Goal: Use online tool/utility: Utilize a website feature to perform a specific function

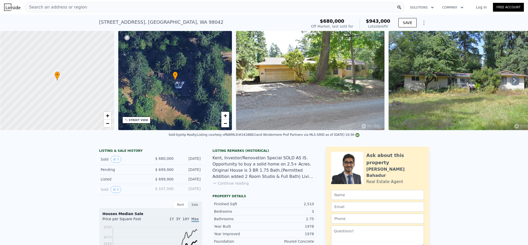
click at [74, 7] on span "Search an address or region" at bounding box center [56, 7] width 62 height 6
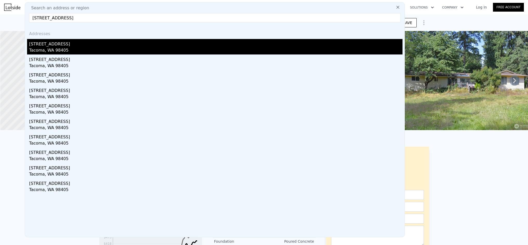
type input "3112 S Melrose St, Tacoma, WA 98405"
click at [67, 48] on div "Tacoma, WA 98405" at bounding box center [216, 50] width 374 height 7
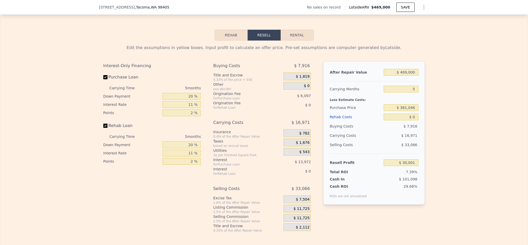
scroll to position [772, 0]
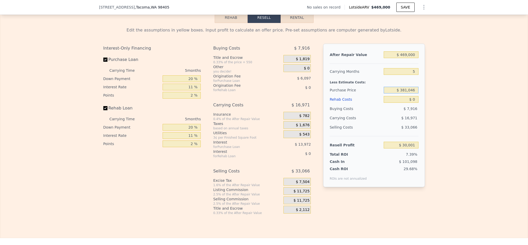
click at [407, 93] on input "$ 381,046" at bounding box center [401, 90] width 35 height 7
type input "$ 335,000"
click at [412, 103] on input "$ 0" at bounding box center [401, 99] width 35 height 7
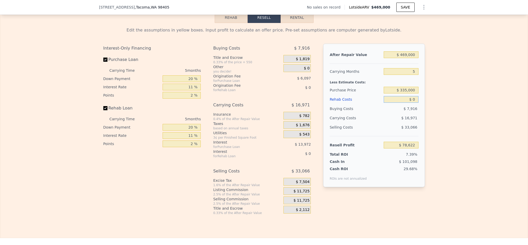
type input "$ 30,001"
type input "$ 4"
type input "$ 29,997"
type input "$ 40"
type input "$ 29,960"
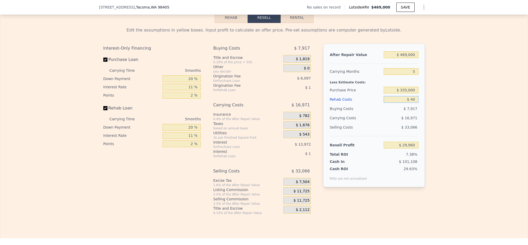
type input "$ 400"
type input "$ 29,580"
type input "$ 4,000"
type input "$ 25,792"
type input "$ 40,000"
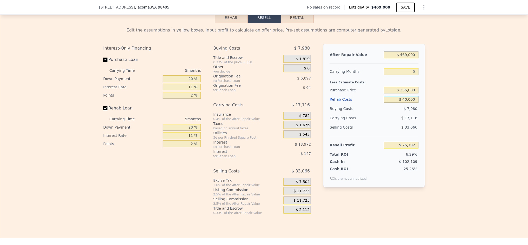
type input "-$ 12,104"
click at [404, 93] on input "$ 335,000" at bounding box center [401, 90] width 35 height 7
type input "$ 0"
type input "$ 30,001"
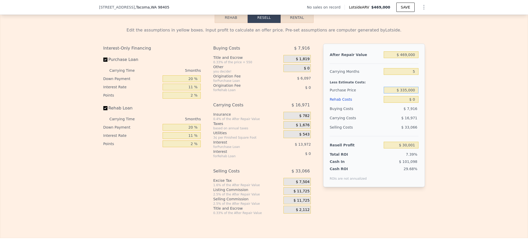
click at [411, 93] on input "$ 335,000" at bounding box center [401, 90] width 35 height 7
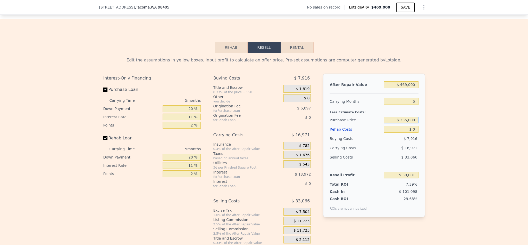
scroll to position [733, 0]
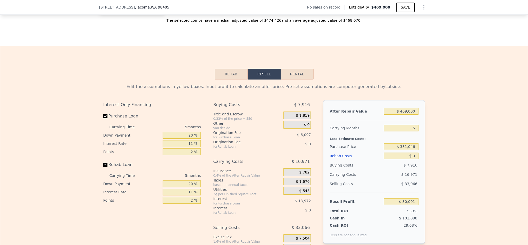
scroll to position [733, 0]
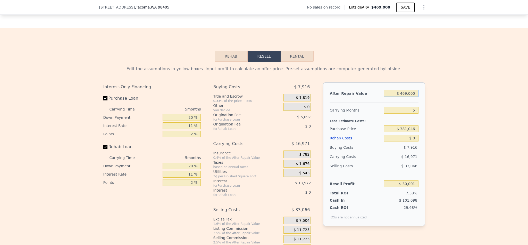
click at [406, 97] on input "$ 469,000" at bounding box center [401, 93] width 35 height 7
click at [409, 132] on input "$ 381,046" at bounding box center [401, 128] width 35 height 7
click at [408, 132] on input "$ 381,046" at bounding box center [401, 128] width 35 height 7
click at [409, 132] on input "$ 381,046" at bounding box center [401, 128] width 35 height 7
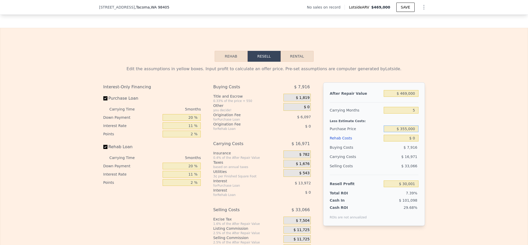
type input "$ 355,000"
click at [451, 146] on div "Edit the assumptions in yellow boxes. Input profit to calculate an offer price.…" at bounding box center [264, 158] width 528 height 192
type input "$ 57,506"
click at [410, 141] on input "$ 0" at bounding box center [401, 138] width 35 height 7
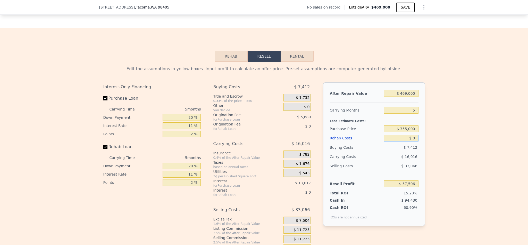
type input "$ 4"
type input "$ 57,502"
type input "$ 40"
type input "$ 57,465"
type input "$ 400"
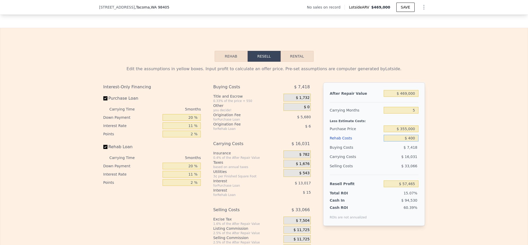
type input "$ 57,085"
type input "$ 4,000"
type input "$ 53,297"
type input "$ 40,000"
type input "$ 15,401"
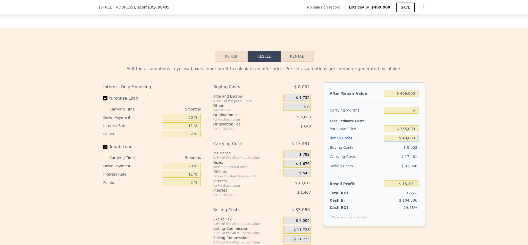
type input "$ 40,000"
click at [445, 157] on div "Edit the assumptions in yellow boxes. Input profit to calculate an offer price.…" at bounding box center [264, 158] width 528 height 192
click at [403, 97] on input "$ 469,000" at bounding box center [401, 93] width 35 height 7
type input "$ 50"
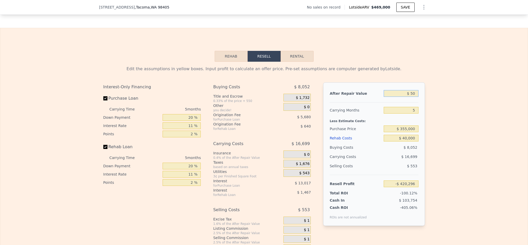
type input "-$ 420,254"
type input "$ 500"
type input "-$ 419,838"
type input "$ 5,000"
type input "-$ 415,656"
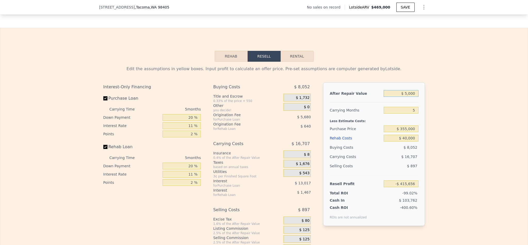
type input "$ 50,000"
type input "-$ 373,851"
type input "$ 500,000"
type input "$ 44,201"
click at [439, 125] on div "Edit the assumptions in yellow boxes. Input profit to calculate an offer price.…" at bounding box center [264, 158] width 528 height 192
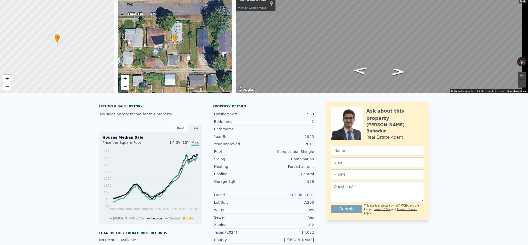
scroll to position [0, 0]
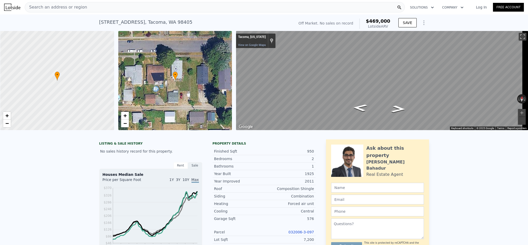
type input "$ 469,000"
type input "$ 0"
type input "$ 30,001"
click at [136, 5] on div "Search an address or region" at bounding box center [215, 7] width 380 height 10
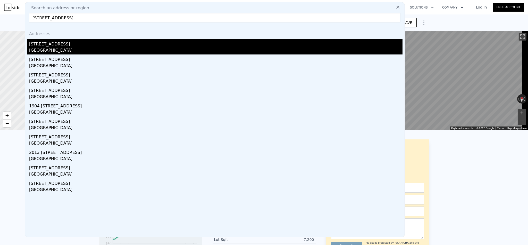
type input "[STREET_ADDRESS]"
click at [67, 49] on div "[GEOGRAPHIC_DATA]" at bounding box center [216, 50] width 374 height 7
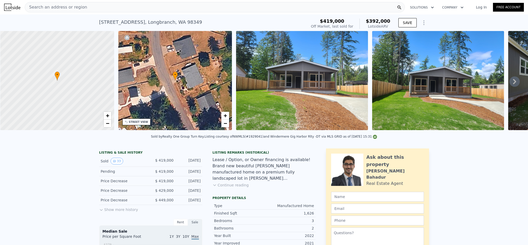
click at [87, 6] on div "Search an address or region" at bounding box center [215, 7] width 380 height 10
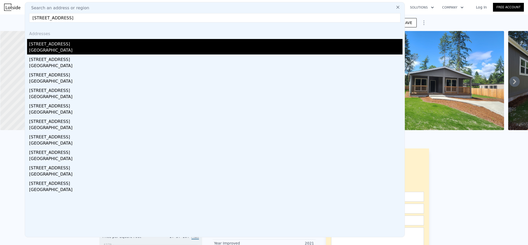
type input "[STREET_ADDRESS]"
click at [50, 43] on div "[STREET_ADDRESS]" at bounding box center [216, 43] width 374 height 8
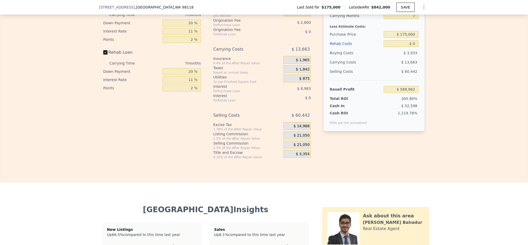
scroll to position [737, 0]
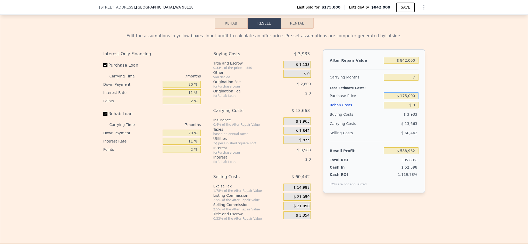
click at [404, 99] on input "$ 175,000" at bounding box center [401, 95] width 35 height 7
type input "$ 415,000"
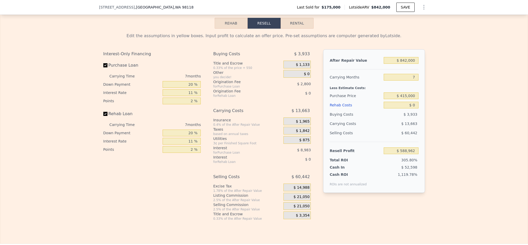
click at [451, 110] on div "Edit the assumptions in yellow boxes. Input profit to calculate an offer price.…" at bounding box center [264, 125] width 528 height 192
type input "$ 588,962"
click at [408, 64] on input "$ 842,000" at bounding box center [401, 60] width 35 height 7
type input "$ 80,000"
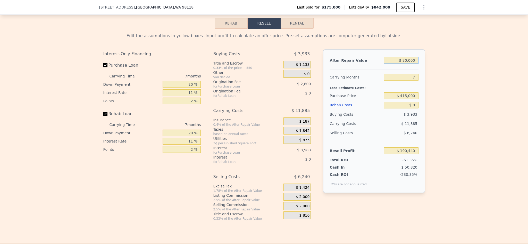
type input "-$ 117,058"
type input "$ 800,000"
type input "$ 550,048"
type input "$ 8,000,000"
type input "$ 7,221,112"
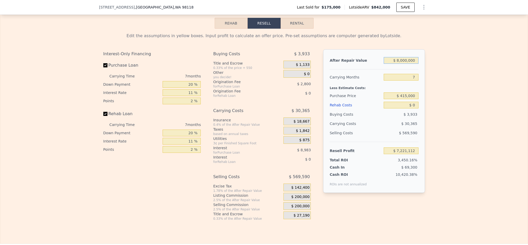
type input "$ 800,000"
type input "$ 550,048"
type input "$ 800,000"
type input "6"
type input "$ 551,986"
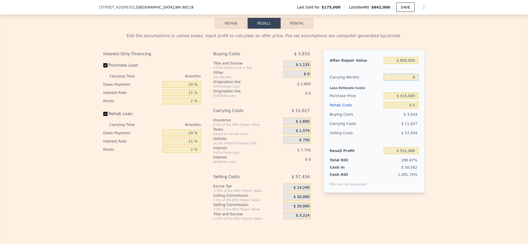
type input "6"
type input "$ 296,787"
type input "$ 17"
type input "$ 296,770"
type input "$ 170"
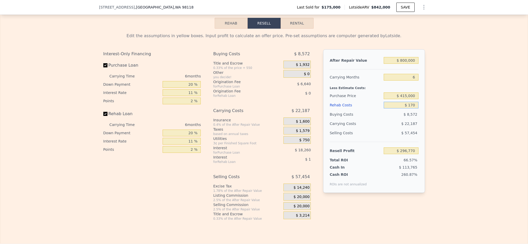
type input "$ 296,608"
type input "$ 1,700"
type input "$ 294,988"
type input "$ 17,000"
type input "$ 278,765"
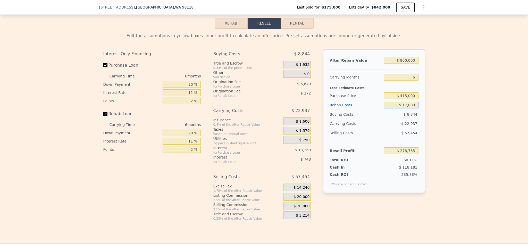
type input "$ 170,000"
type input "$ 116,585"
type input "$ 170,000"
click at [493, 131] on div "Edit the assumptions in yellow boxes. Input profit to calculate an offer price.…" at bounding box center [264, 125] width 528 height 192
drag, startPoint x: 188, startPoint y: 99, endPoint x: 160, endPoint y: 99, distance: 27.9
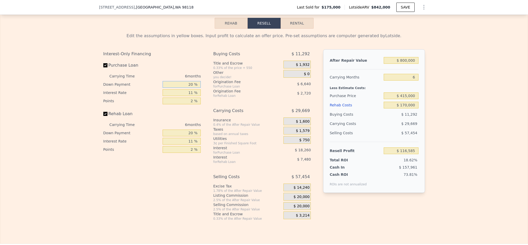
click at [163, 88] on input "20 %" at bounding box center [182, 84] width 38 height 7
type input "10 %"
type input "$ 113,469"
type input "0 %"
type input "$ 134,013"
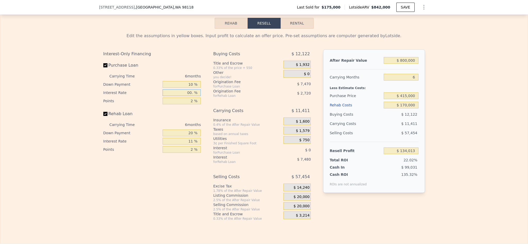
type input "00.5 %"
type input "$ 133,077"
type input "00. %"
type input "$ 134,013"
type input "0 %"
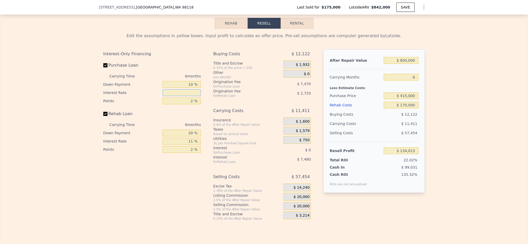
type input "1 %"
type input "$ 132,147"
type input "10 %"
type input "$ 115,335"
type input "10.5 %"
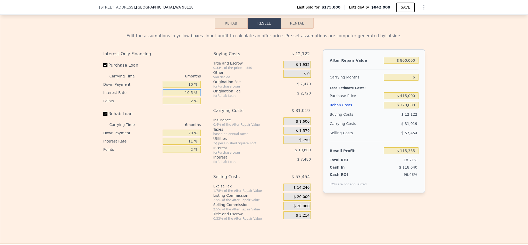
type input "$ 114,405"
type input "10.5 %"
type input "1 %"
type input "$ 118,140"
type input "1.5 %"
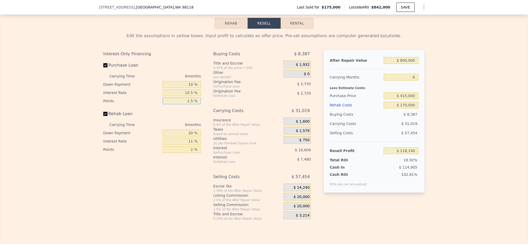
type input "$ 116,272"
type input "1.5 %"
type input "1 %"
type input "$ 113,850"
type input "10 %"
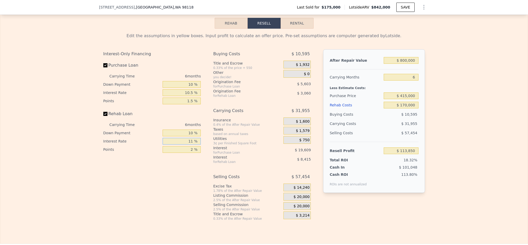
type input "$ 114,996"
type input "1 %"
type input "$ 122,646"
type input "10 %"
type input "$ 115,764"
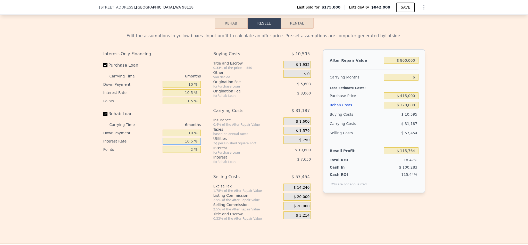
type input "10.5 %"
type input "$ 115,380"
type input "1 %"
type input "$ 116,910"
type input "1.5 %"
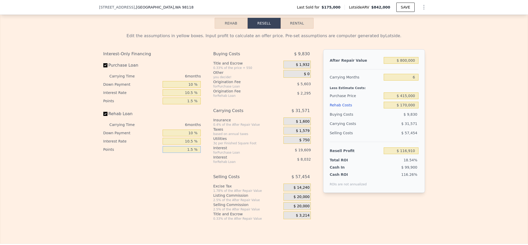
type input "$ 116,145"
type input "1.5 %"
click at [303, 199] on span "$ 20,000" at bounding box center [302, 196] width 16 height 5
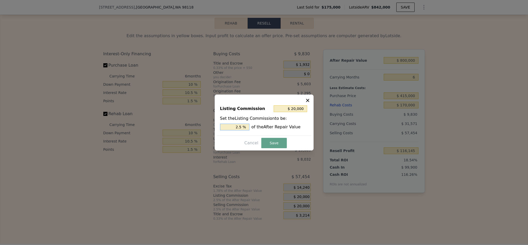
click at [238, 125] on input "2.5 %" at bounding box center [234, 127] width 29 height 7
drag, startPoint x: 238, startPoint y: 127, endPoint x: 207, endPoint y: 129, distance: 31.0
click at [211, 128] on div "​ Listing Commission $ 20,000 Set the Listing Commission to be: 2.5 % of the Af…" at bounding box center [264, 122] width 528 height 245
type input "$ 4,000"
type input ".5 %"
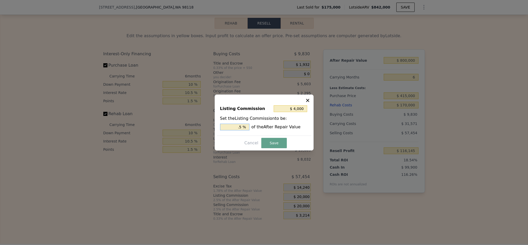
type input "$ 12,000"
type input "1.5 %"
click at [272, 142] on button "Save" at bounding box center [273, 143] width 25 height 10
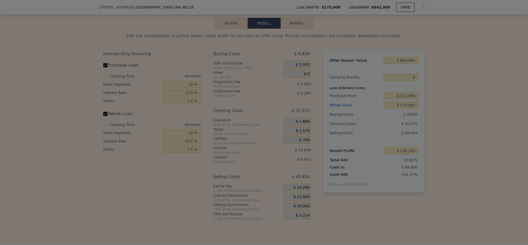
type input "$ 124,145"
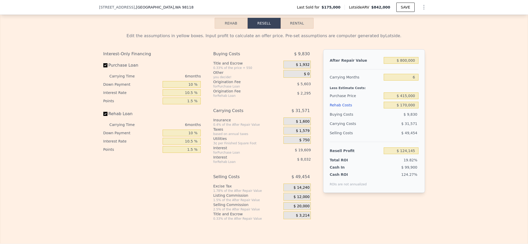
click at [458, 150] on div "Edit the assumptions in yellow boxes. Input profit to calculate an offer price.…" at bounding box center [264, 125] width 528 height 192
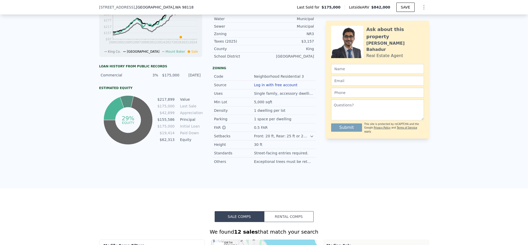
scroll to position [118, 0]
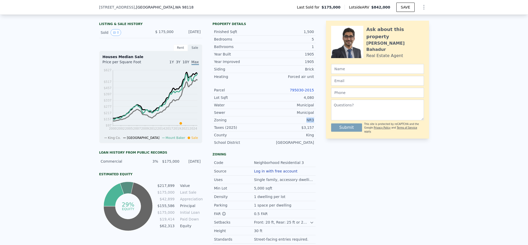
drag, startPoint x: 312, startPoint y: 126, endPoint x: 334, endPoint y: 139, distance: 25.6
click at [288, 124] on div "Zoning NR3" at bounding box center [264, 119] width 103 height 7
copy div "NR3"
type input "$ 842,000"
type input "7"
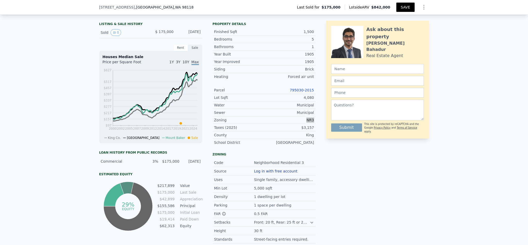
type input "$ 0"
type input "$ 588,962"
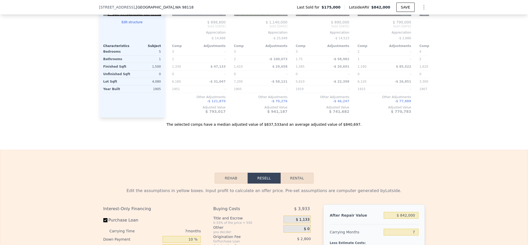
scroll to position [737, 0]
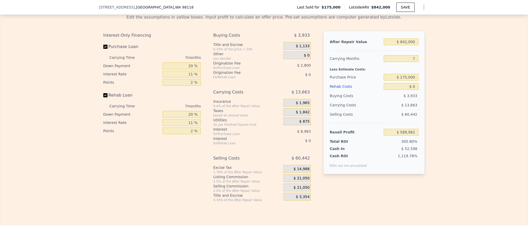
scroll to position [733, 0]
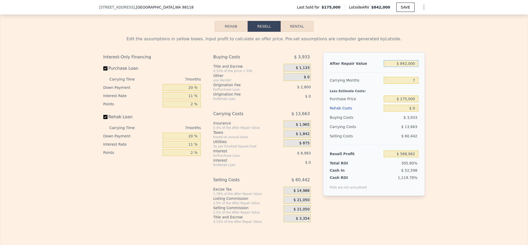
click at [406, 67] on input "$ 842,000" at bounding box center [401, 63] width 35 height 7
type input "$ 80,000"
type input "-$ 117,058"
type input "$ 800,000"
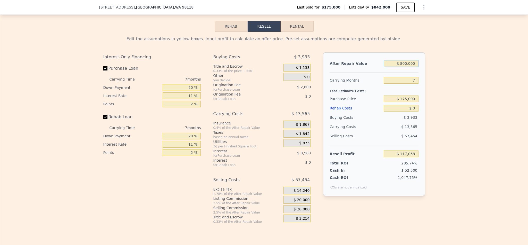
type input "$ 550,048"
type input "$ 800,000"
type input "6"
type input "$ 551,986"
type input "6"
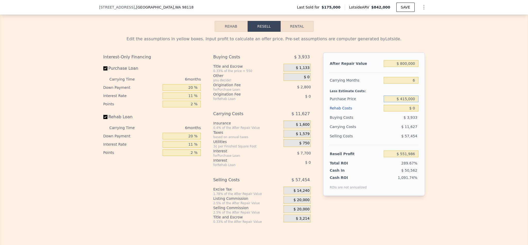
type input "$ 415,000"
type input "$ 296,787"
type input "$ 1"
type input "$ 296,786"
type input "$ 17"
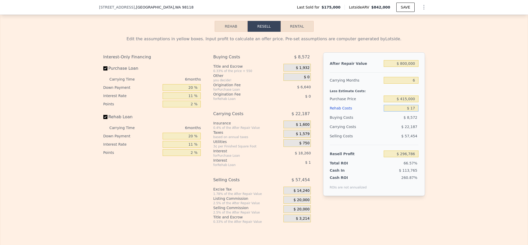
type input "$ 296,770"
type input "$ 170"
type input "$ 296,608"
type input "$ 1,700"
type input "$ 294,988"
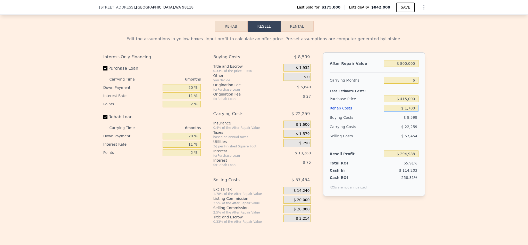
type input "$ 17,000"
type input "$ 278,765"
type input "$ 170,000"
type input "$ 116,585"
type input "$ 170,000"
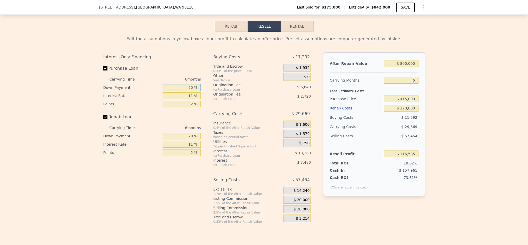
drag, startPoint x: 188, startPoint y: 101, endPoint x: 159, endPoint y: 106, distance: 29.3
click at [188, 91] on input "20 %" at bounding box center [182, 87] width 38 height 7
type input "210 %"
type input "$ 175,723"
type input "0 %"
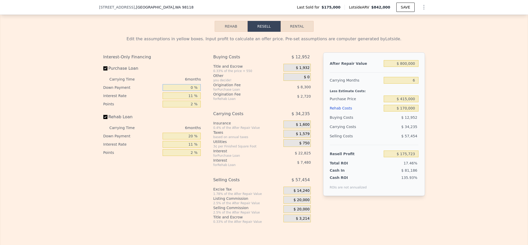
type input "$ 110,359"
type input "10 %"
type input "$ 113,469"
type input "10 %"
type input "0 %"
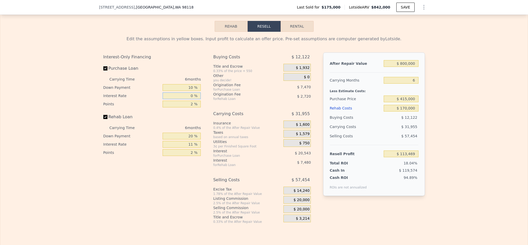
type input "$ 134,013"
type input "1 %"
type input "$ 132,147"
type input "10 %"
type input "$ 115,335"
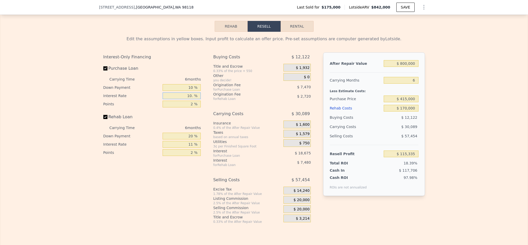
type input "10.5 %"
type input "$ 114,405"
type input "10.5 %"
type input "1 %"
type input "$ 118,140"
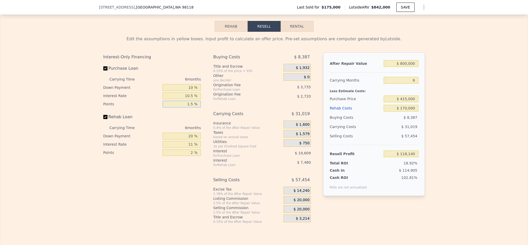
type input "1.5 %"
type input "$ 116,272"
type input "1 %"
type input "$ 113,850"
type input "10 %"
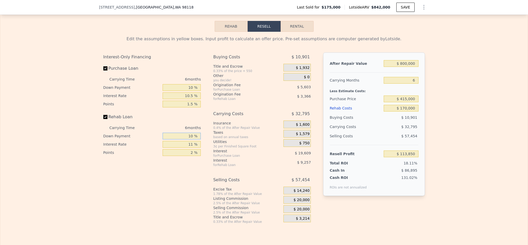
type input "$ 114,996"
type input "10 %"
type input "1 %"
type input "$ 122,646"
type input "10 %"
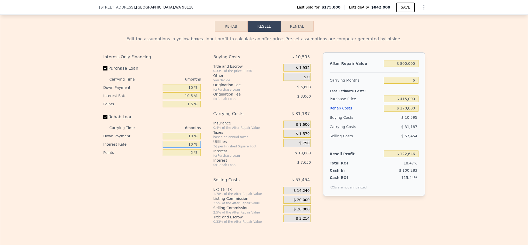
type input "$ 115,764"
type input "10.5 %"
type input "$ 115,380"
type input "0 %"
type input "$ 118,440"
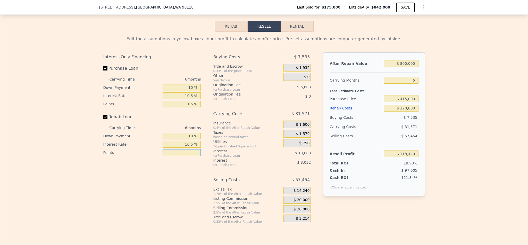
type input "1 %"
type input "$ 116,910"
type input "1.5 %"
type input "$ 116,145"
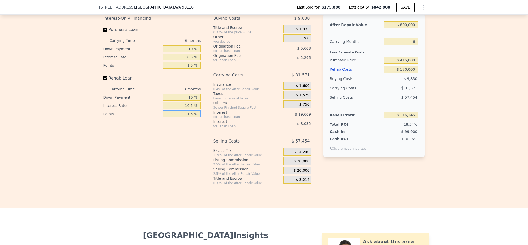
type input "1.5 %"
click at [304, 163] on span "$ 20,000" at bounding box center [302, 161] width 16 height 5
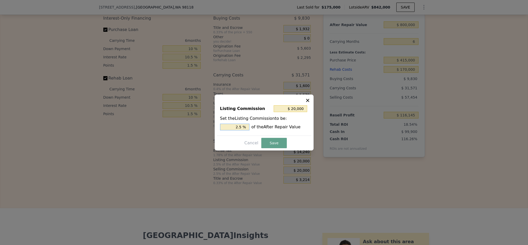
drag, startPoint x: 239, startPoint y: 127, endPoint x: 223, endPoint y: 127, distance: 15.7
click at [223, 127] on input "2.5 %" at bounding box center [234, 127] width 29 height 7
type input "$ 12,000"
type input "1.5 %"
click at [274, 140] on button "Save" at bounding box center [273, 143] width 25 height 10
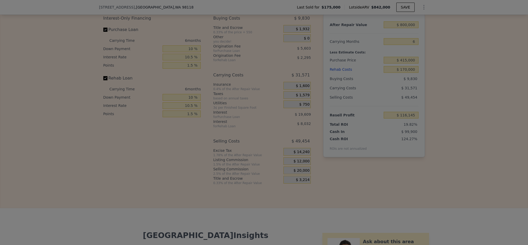
type input "$ 124,145"
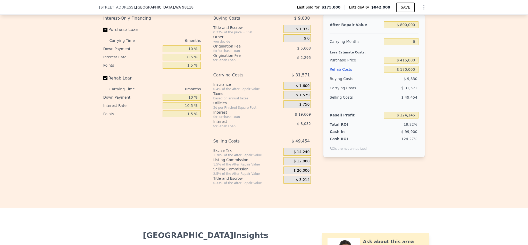
click at [462, 139] on div "Edit the assumptions in yellow boxes. Input profit to calculate an offer price.…" at bounding box center [264, 89] width 528 height 192
type input "$ 842,000"
type input "7"
type input "$ 0"
type input "$ 588,962"
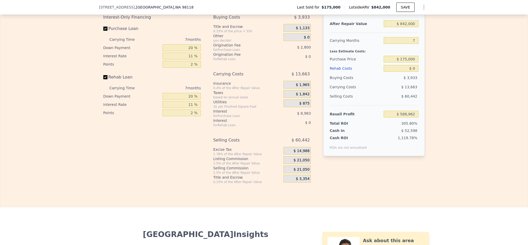
scroll to position [772, 0]
click at [407, 28] on input "$ 842,000" at bounding box center [401, 24] width 35 height 7
type input "$ 800"
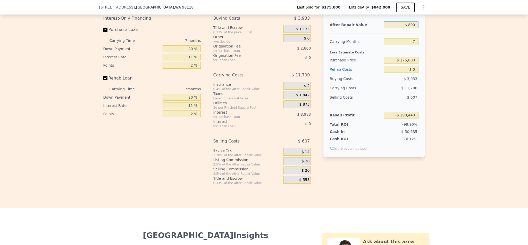
type input "-$ 190,440"
type input "$ 80,000"
type input "-$ 117,058"
type input "$ 800,000"
type input "$ 550,048"
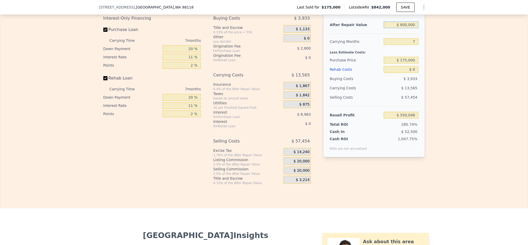
type input "$ 800,000"
type input "6"
type input "$ 551,986"
type input "6"
type input "$ 450,000"
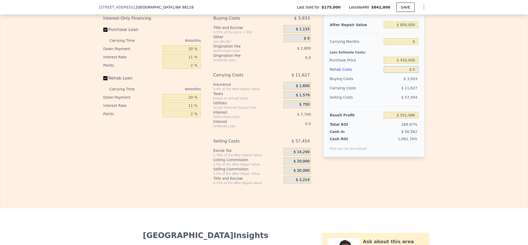
type input "$ 259,568"
type input "$ 1"
type input "$ 259,567"
type input "$ 17"
type input "$ 259,551"
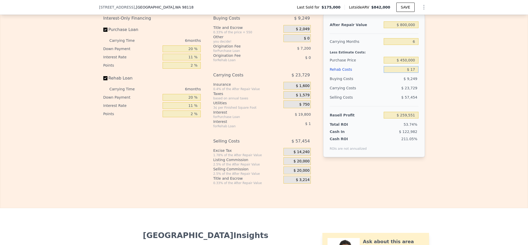
type input "$ 170"
type input "$ 259,389"
type input "$ 1,700"
type input "$ 257,769"
type input "$ 17,000"
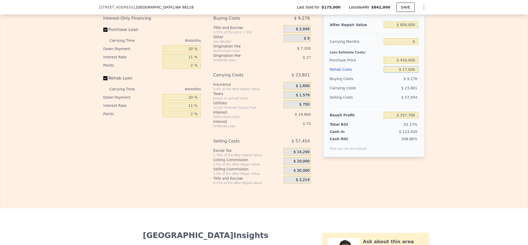
type input "$ 241,546"
type input "$ 170,000"
type input "$ 79,366"
type input "$ 170,000"
drag, startPoint x: 189, startPoint y: 64, endPoint x: 166, endPoint y: 64, distance: 22.7
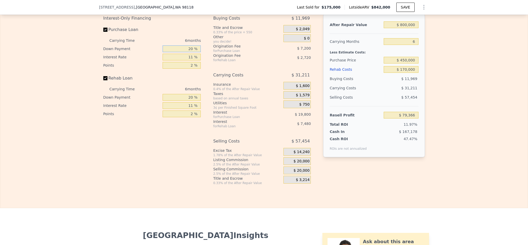
click at [166, 52] on input "20 %" at bounding box center [182, 48] width 38 height 7
type input "10 %"
type input "1 %"
type input "$ 96,238"
type input "10 %"
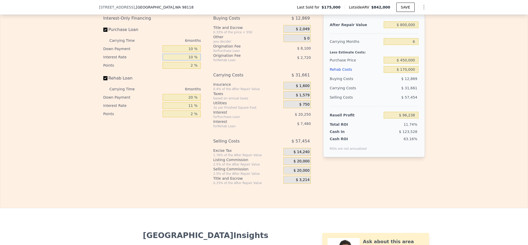
type input "$ 78,016"
type input "10.5 %"
type input "$ 77,002"
type input "1. %"
type input "$ 81,052"
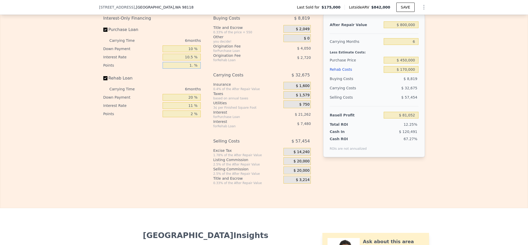
type input "1.5 %"
type input "$ 79,027"
type input "1.5 %"
type input "1 %"
type input "$ 76,605"
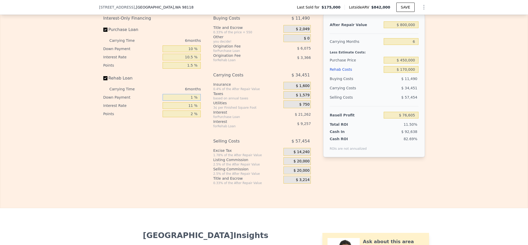
type input "10 %"
type input "$ 77,751"
type input "10 %"
type input "1 %"
type input "$ 85,401"
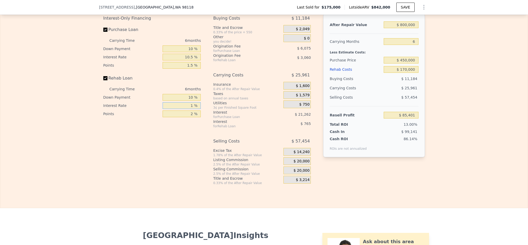
type input "10 %"
type input "$ 78,519"
type input "10.5 %"
type input "$ 78,135"
type input "10.5 %"
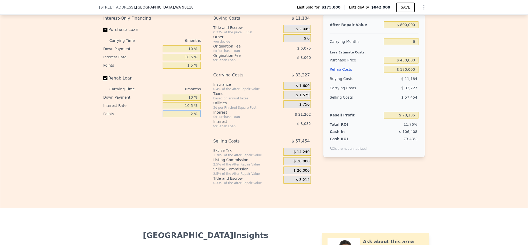
type input "1 %"
type input "$ 79,665"
type input "1.5 %"
type input "$ 78,900"
type input "1.5 %"
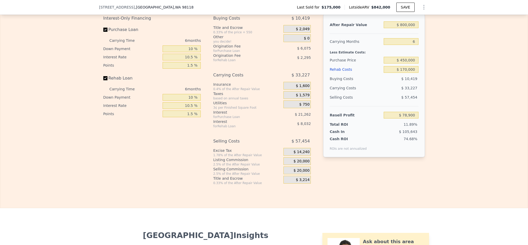
click at [294, 163] on span "$ 20,000" at bounding box center [302, 161] width 16 height 5
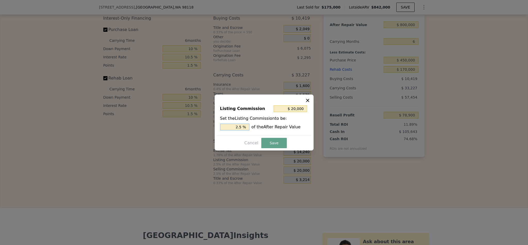
drag, startPoint x: 239, startPoint y: 127, endPoint x: 206, endPoint y: 126, distance: 33.3
click at [206, 126] on div "​ Listing Commission $ 20,000 Set the Listing Commission to be: 2.5 % of the Af…" at bounding box center [264, 122] width 528 height 245
type input "$ 12,000"
type input "1.5 %"
click at [264, 142] on button "Save" at bounding box center [273, 143] width 25 height 10
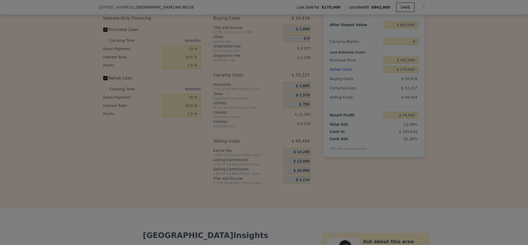
type input "$ 86,900"
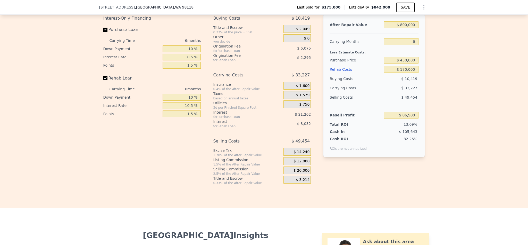
type input "$ 842,000"
type input "7"
type input "$ 0"
type input "$ 588,962"
